Goal: Use online tool/utility: Utilize a website feature to perform a specific function

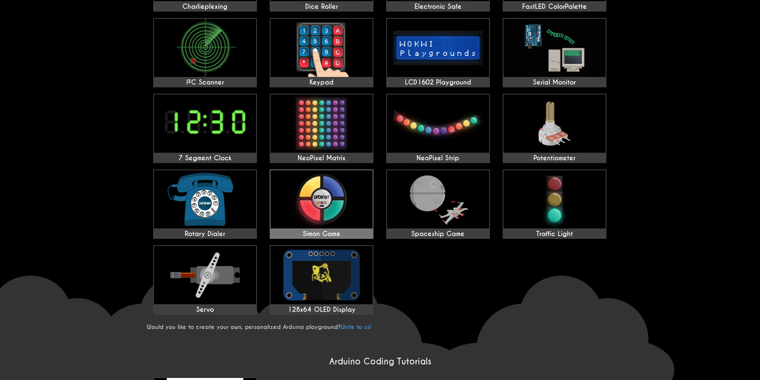
scroll to position [239, 0]
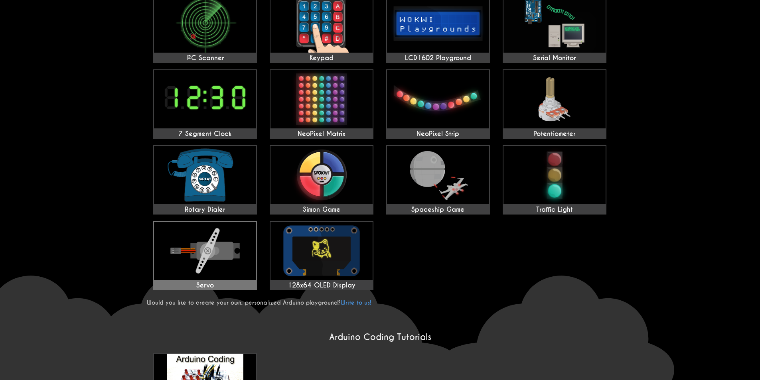
click at [227, 262] on img at bounding box center [205, 251] width 102 height 58
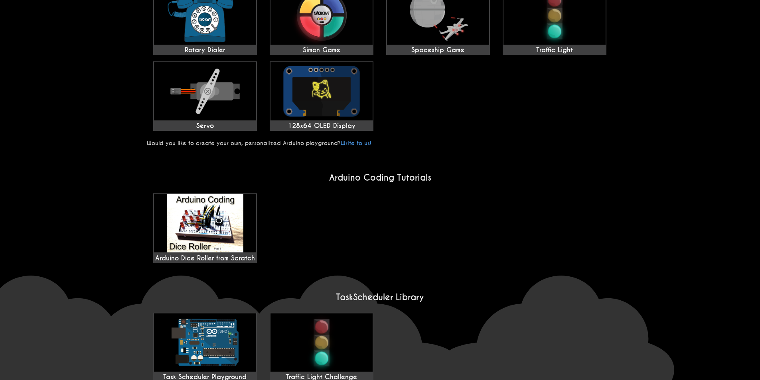
scroll to position [460, 0]
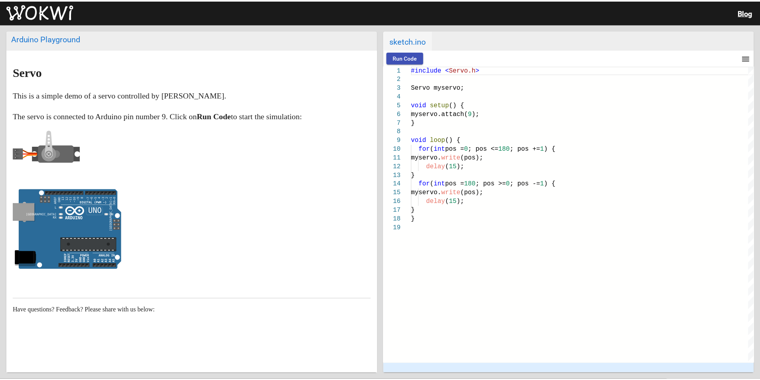
scroll to position [14, 0]
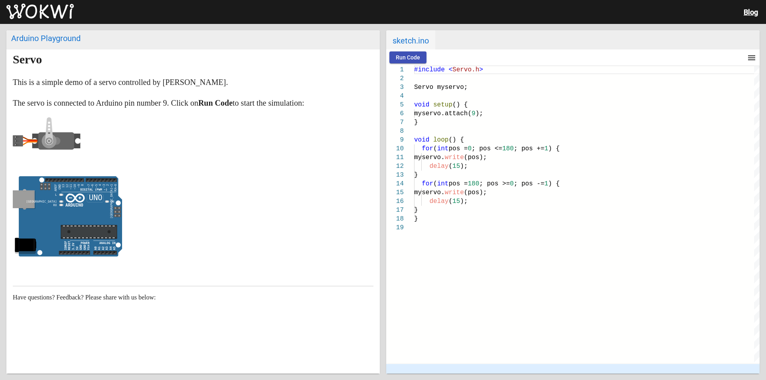
click at [37, 13] on img at bounding box center [39, 12] width 67 height 16
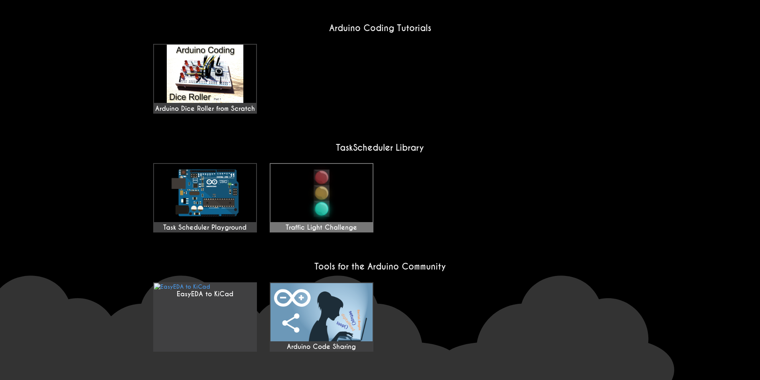
scroll to position [577, 0]
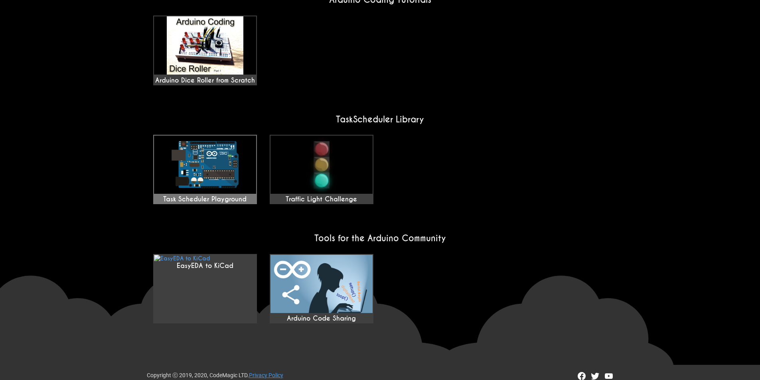
click at [215, 146] on img at bounding box center [205, 165] width 102 height 58
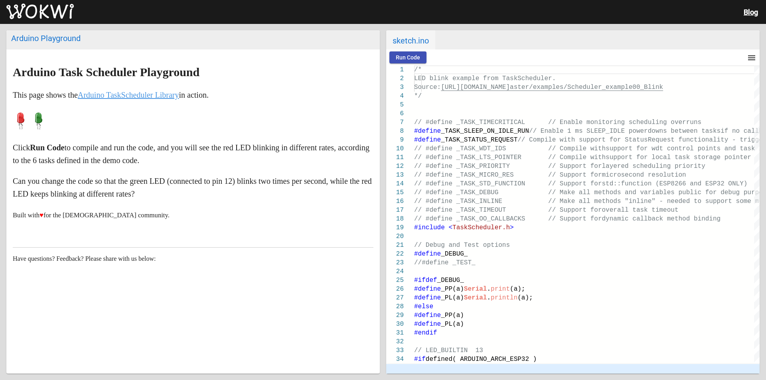
drag, startPoint x: 417, startPoint y: 50, endPoint x: 416, endPoint y: 54, distance: 4.5
click at [416, 51] on div "Run Code menu timer 00:00.000 speed" at bounding box center [572, 57] width 373 height 16
click at [416, 54] on span "Run Code" at bounding box center [408, 57] width 24 height 6
